Goal: Information Seeking & Learning: Learn about a topic

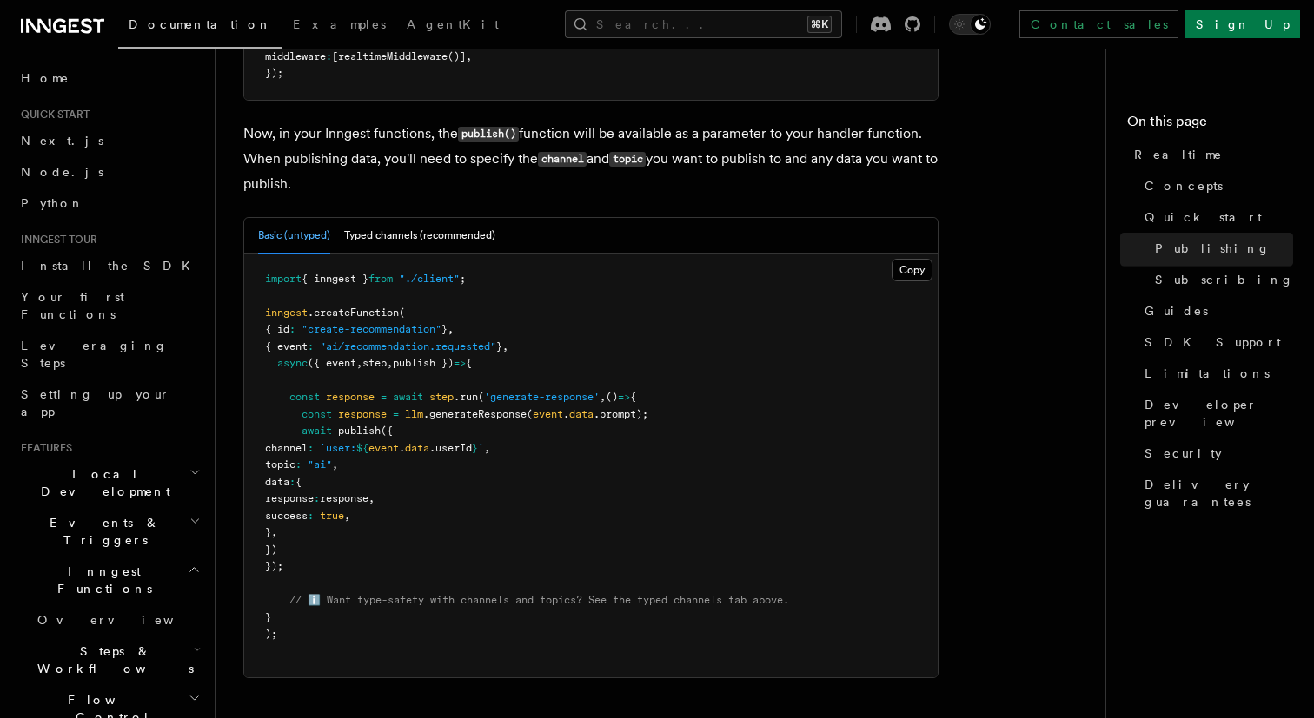
scroll to position [1426, 0]
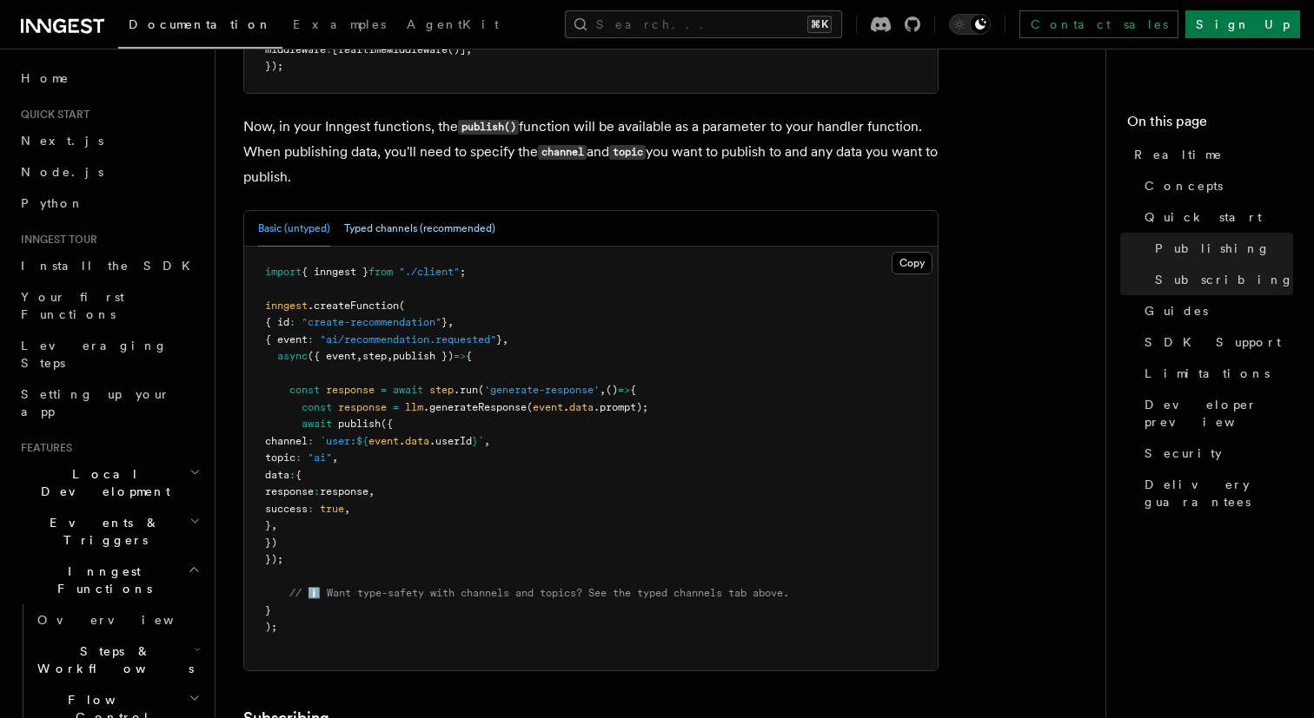
click at [438, 236] on button "Typed channels (recommended)" at bounding box center [419, 229] width 151 height 36
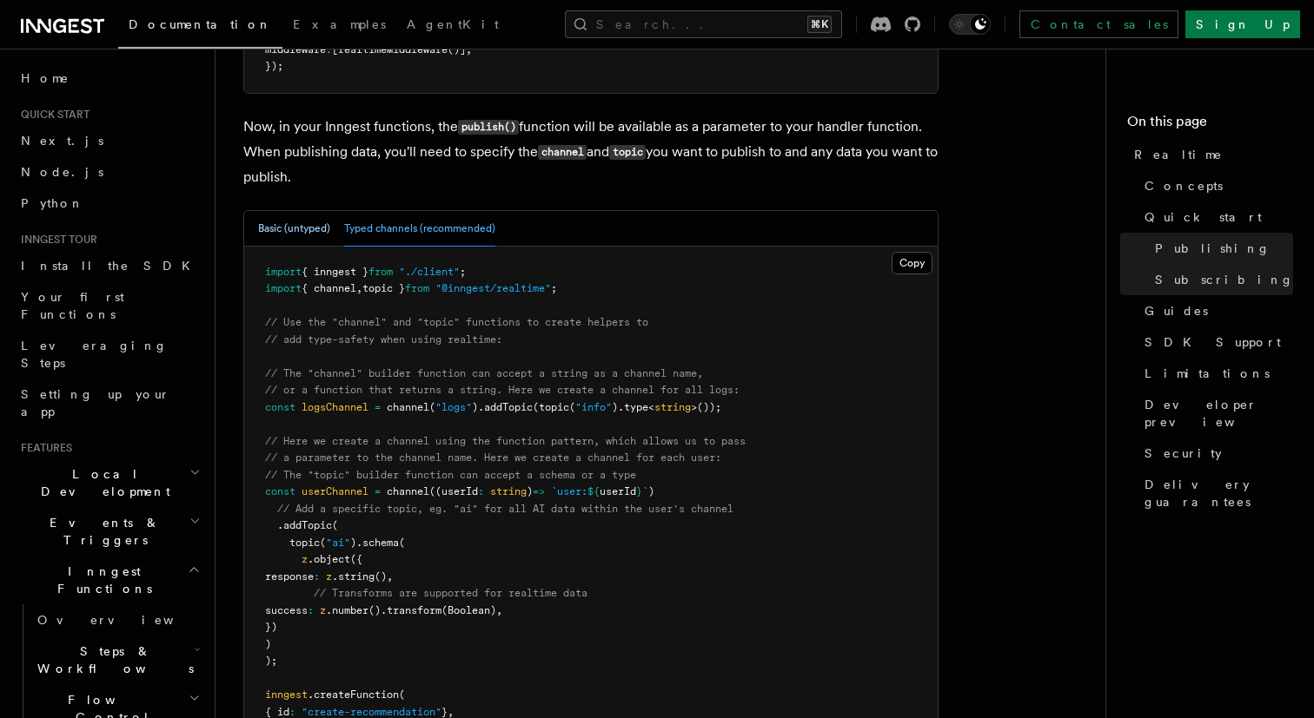
click at [314, 229] on button "Basic (untyped)" at bounding box center [294, 229] width 72 height 36
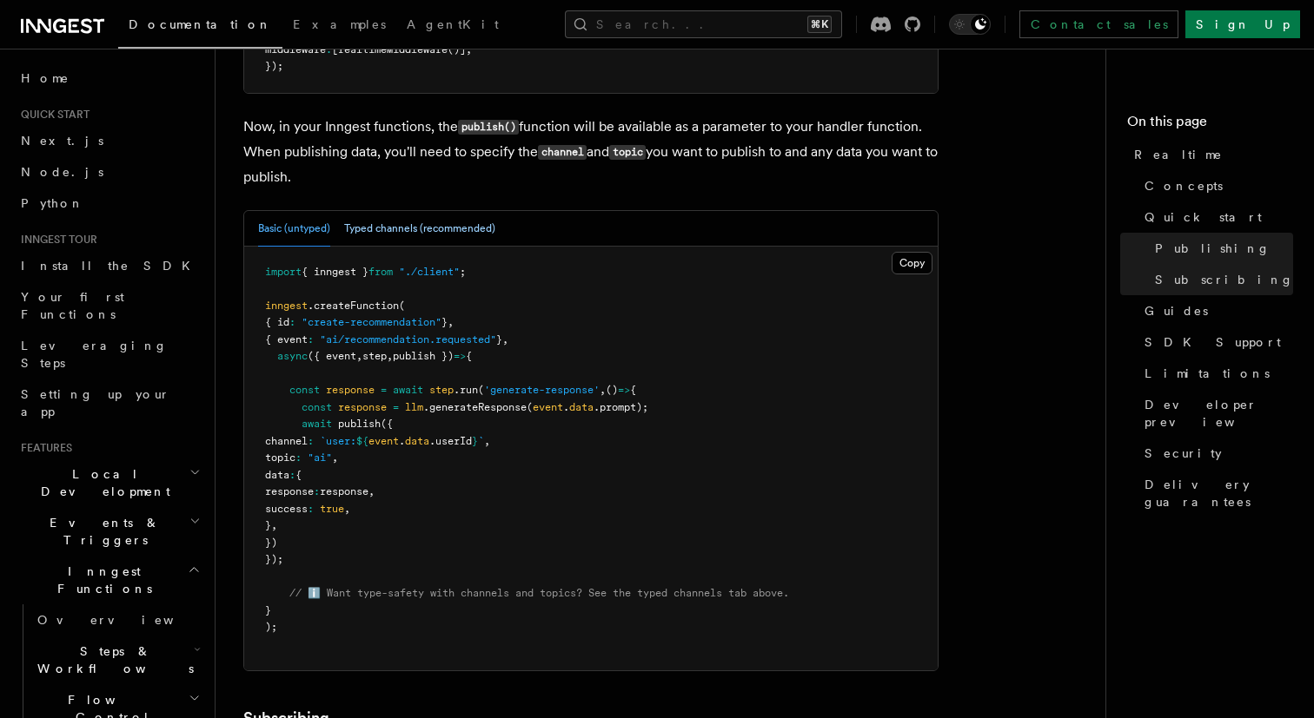
click at [412, 231] on button "Typed channels (recommended)" at bounding box center [419, 229] width 151 height 36
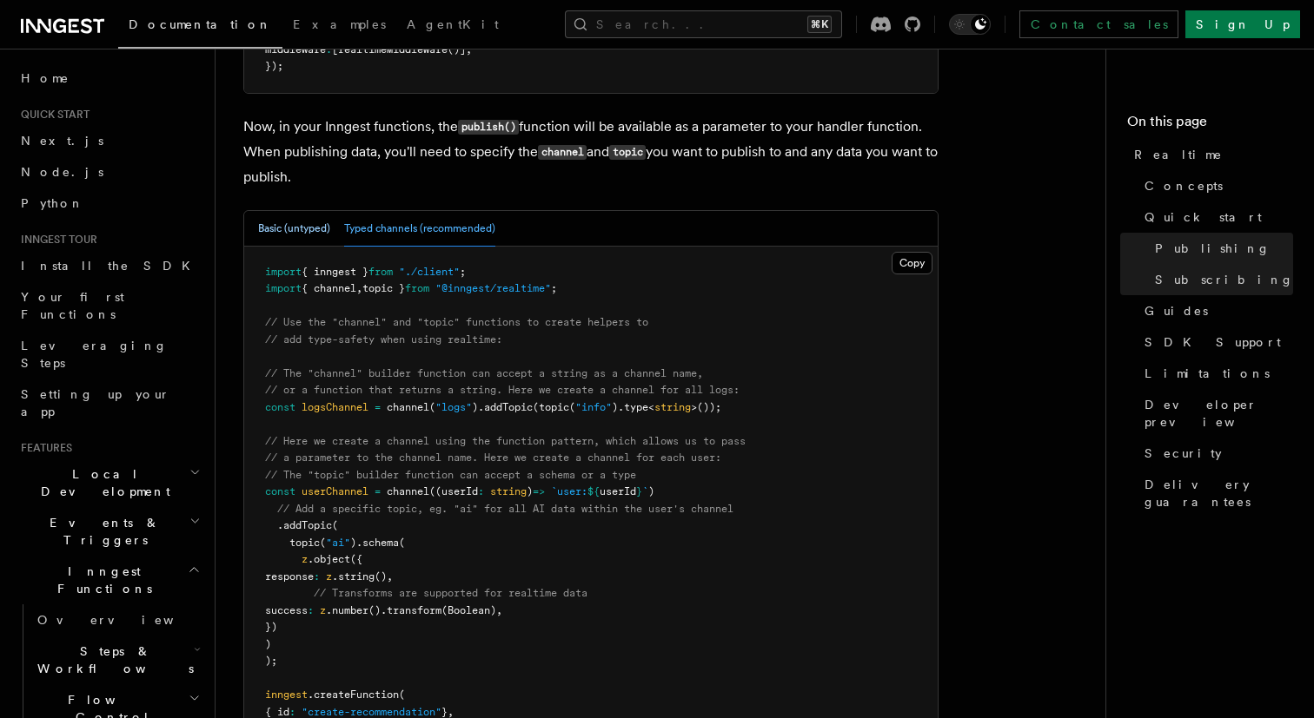
click at [299, 233] on button "Basic (untyped)" at bounding box center [294, 229] width 72 height 36
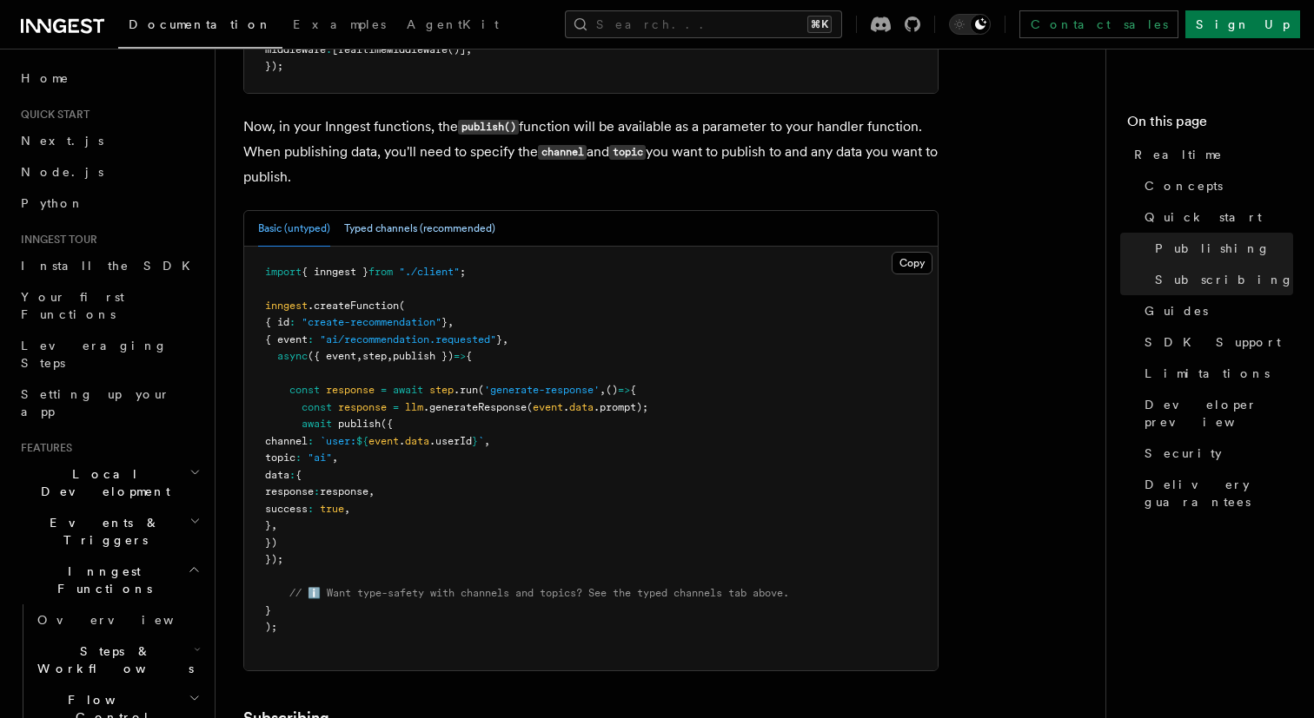
click at [390, 233] on button "Typed channels (recommended)" at bounding box center [419, 229] width 151 height 36
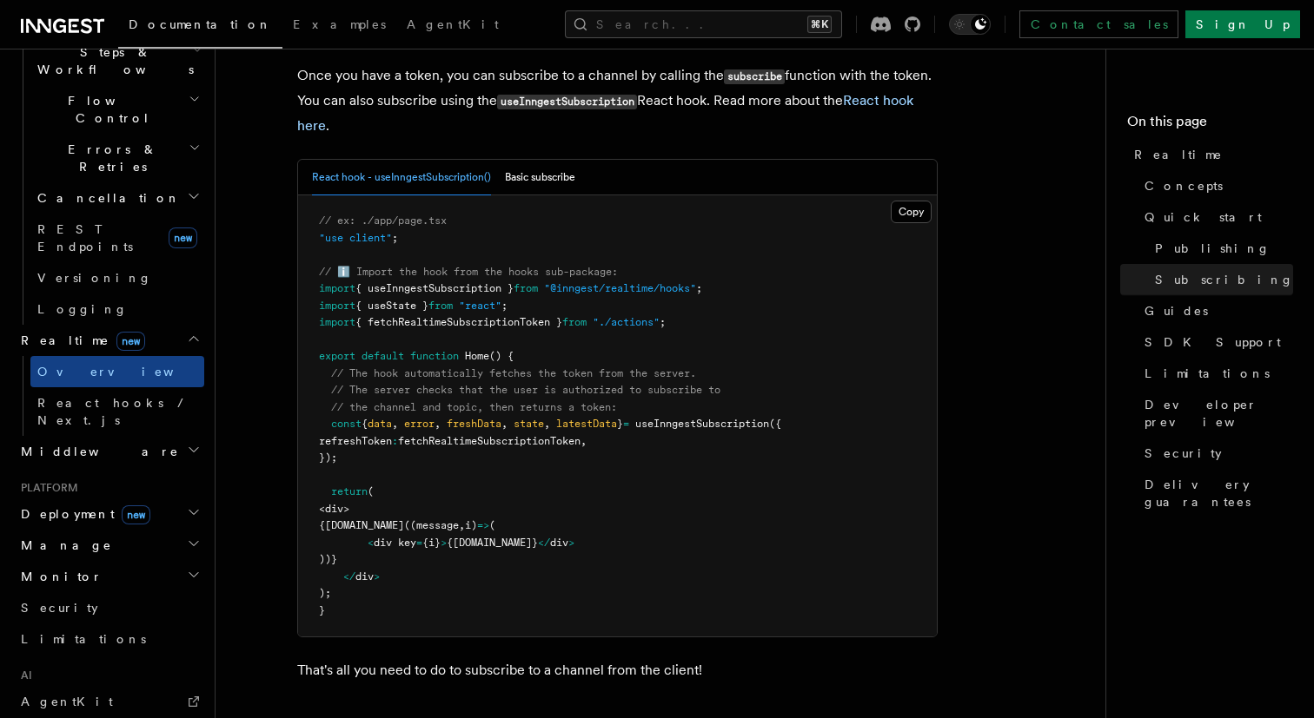
scroll to position [614, 0]
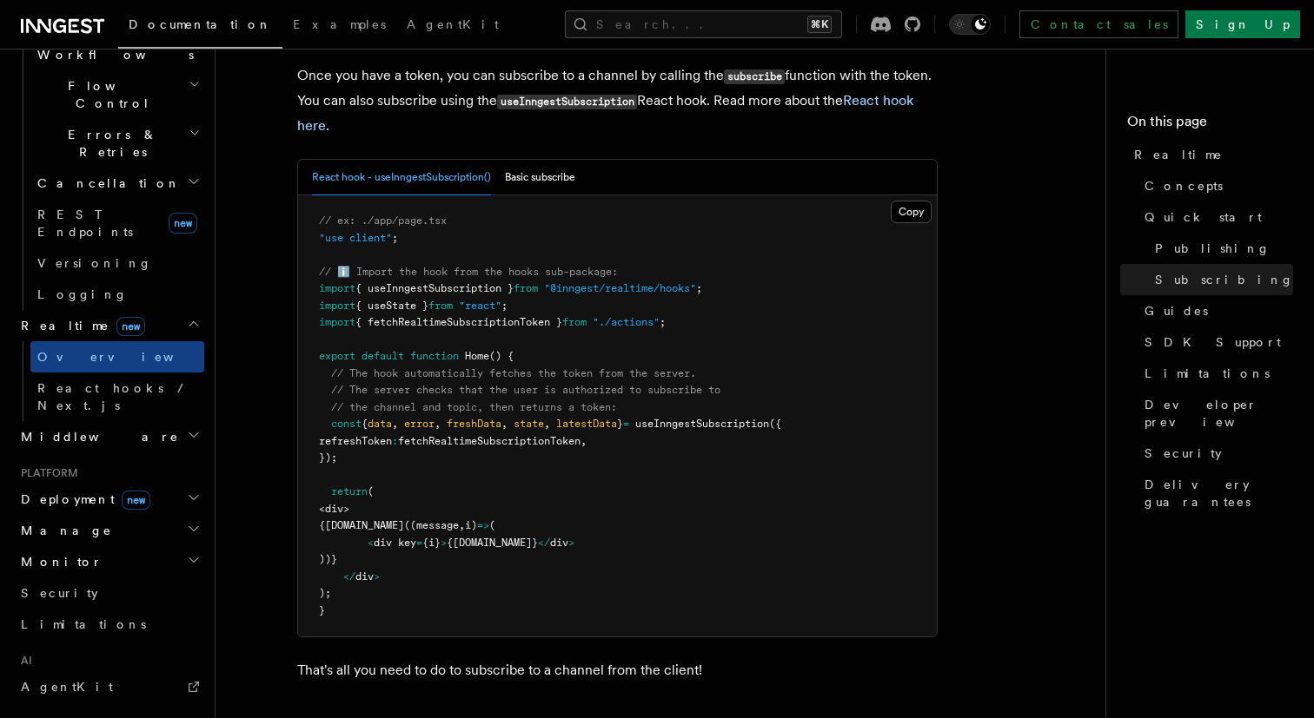
click at [160, 515] on h2 "Manage" at bounding box center [109, 530] width 190 height 31
click at [166, 515] on h2 "Manage" at bounding box center [109, 530] width 190 height 31
click at [135, 546] on h2 "Monitor" at bounding box center [109, 561] width 190 height 31
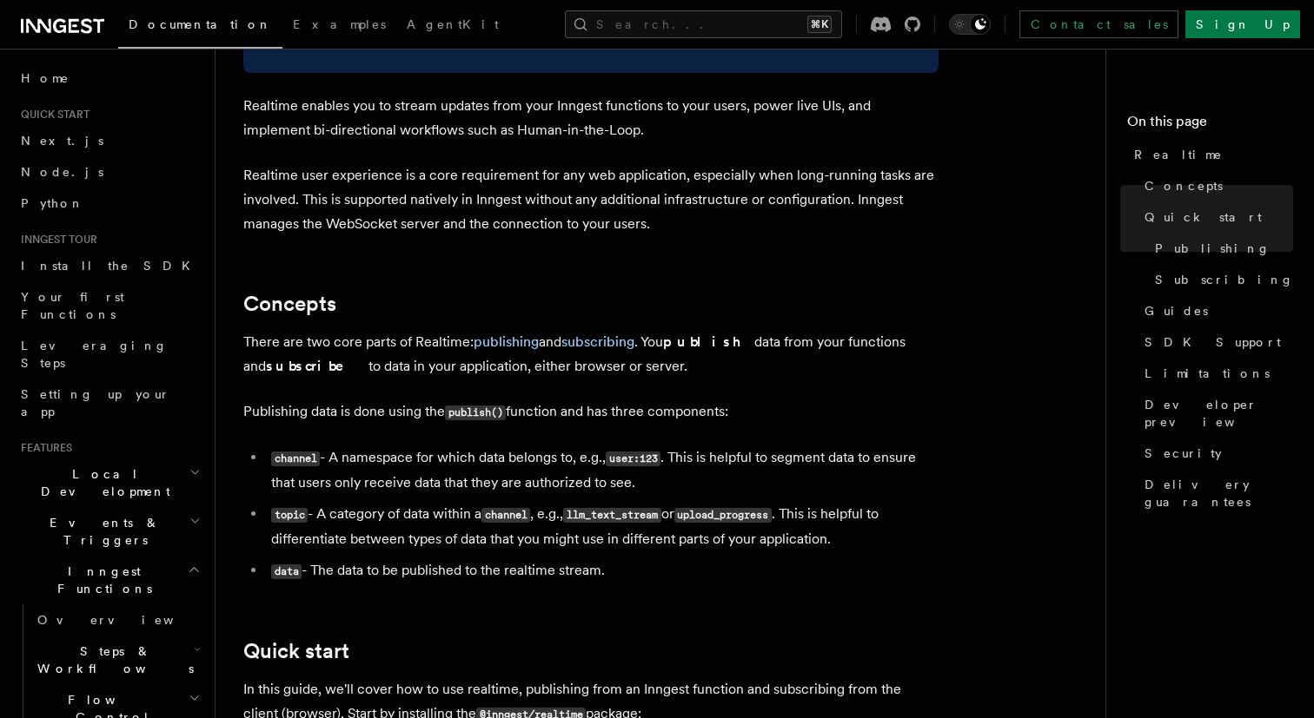
scroll to position [0, 0]
